Goal: Information Seeking & Learning: Find specific fact

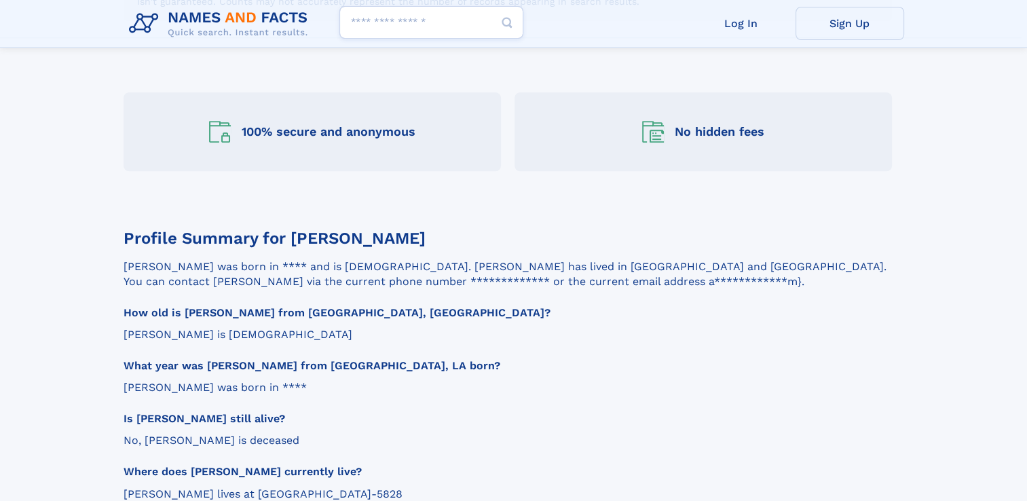
scroll to position [1194, 0]
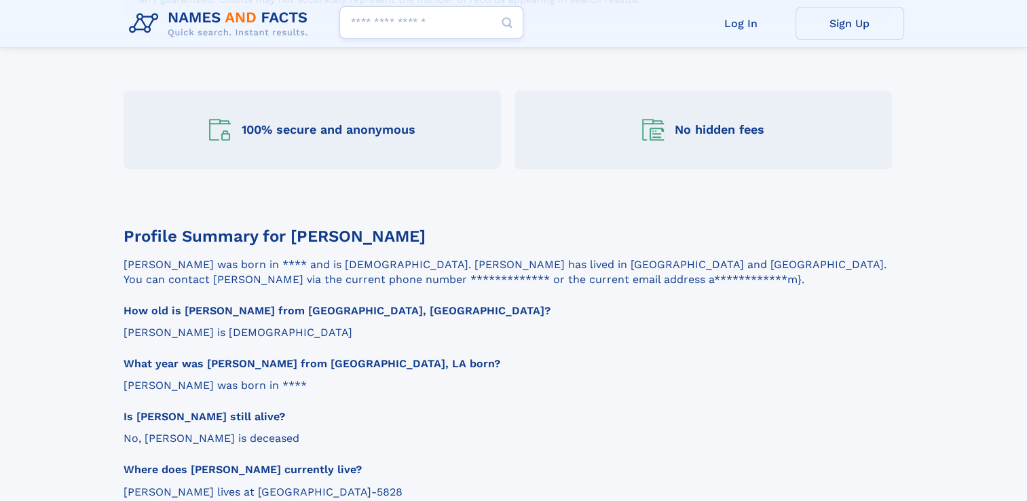
click at [82, 235] on main at bounding box center [513, 64] width 1027 height 2364
click at [79, 237] on main at bounding box center [513, 64] width 1027 height 2364
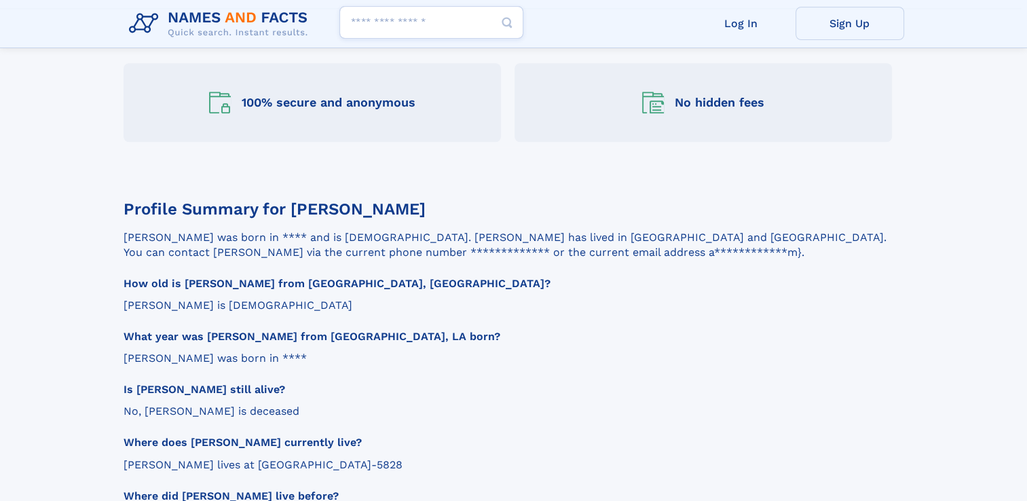
click at [79, 237] on main at bounding box center [513, 37] width 1027 height 2364
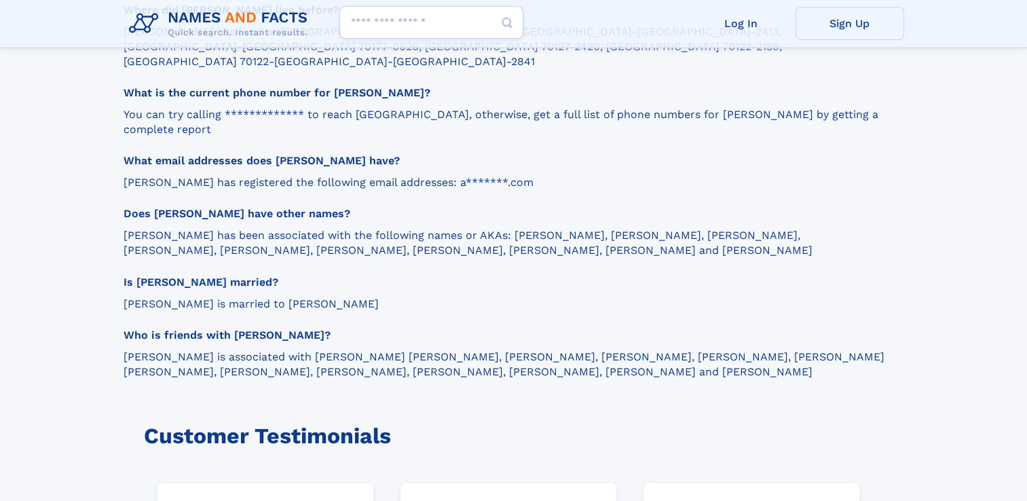
scroll to position [1710, 0]
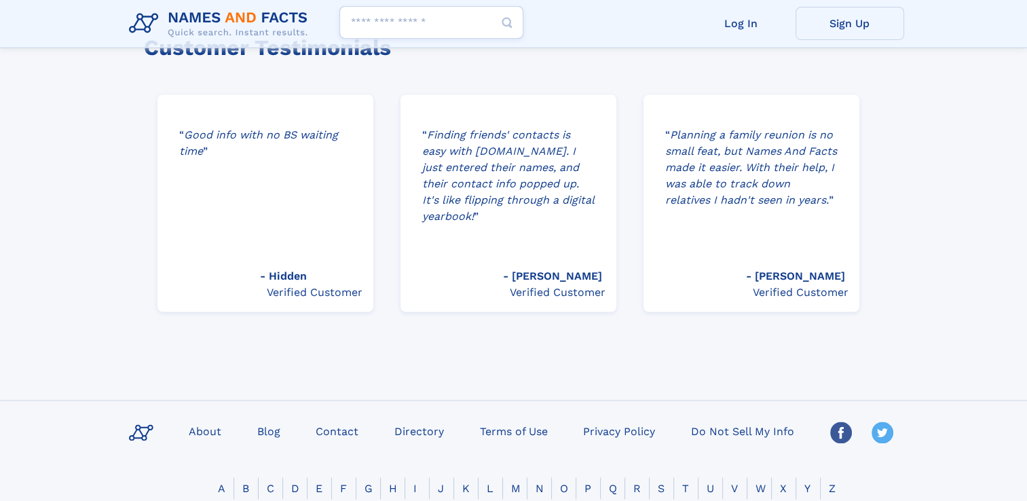
scroll to position [2090, 0]
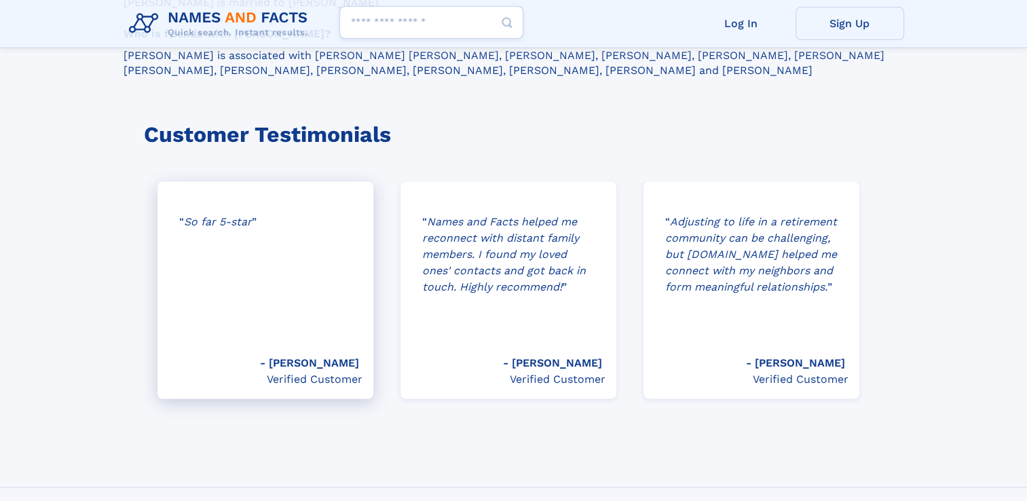
scroll to position [1981, 0]
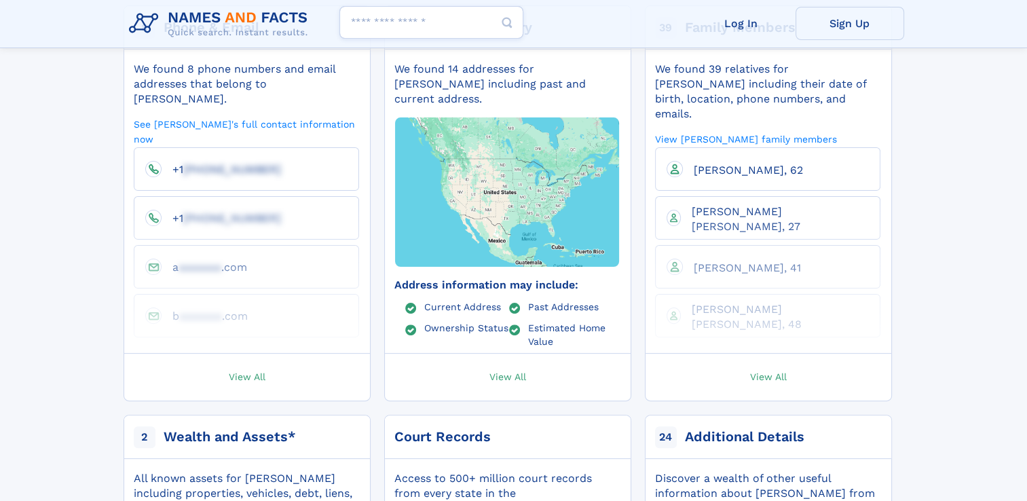
click at [334, 294] on li "b aaaaaaa .com" at bounding box center [246, 315] width 225 height 43
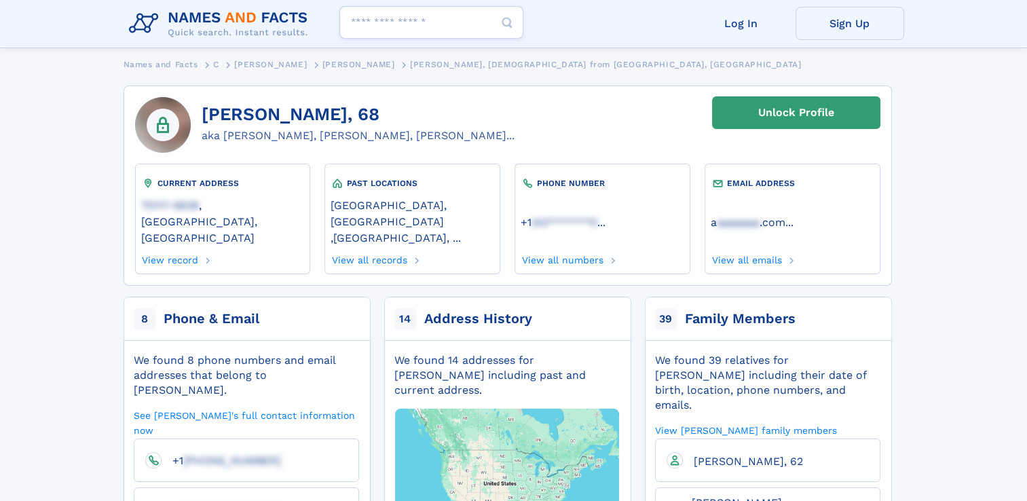
scroll to position [0, 0]
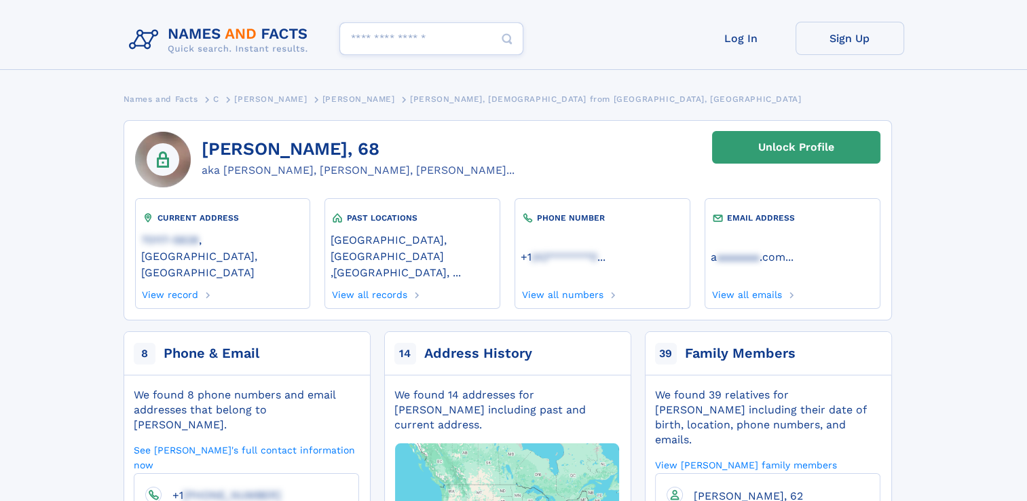
click at [334, 246] on link "[GEOGRAPHIC_DATA], [GEOGRAPHIC_DATA]" at bounding box center [411, 247] width 163 height 31
